Goal: Navigation & Orientation: Go to known website

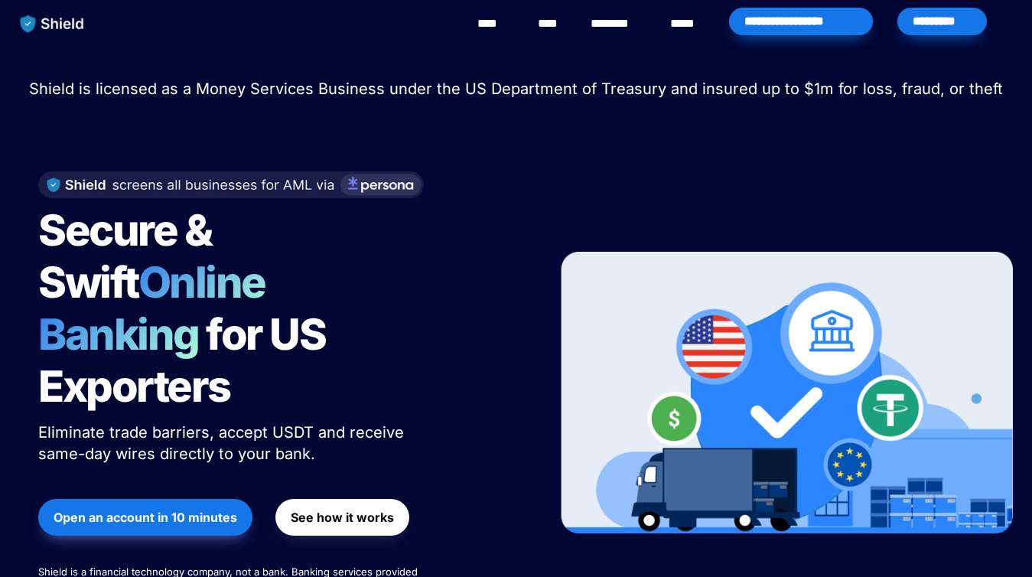
click at [487, 148] on div "Secure & Swift Online Banking for US Exporters Eliminate trade barriers, accept…" at bounding box center [516, 393] width 994 height 504
